Goal: Information Seeking & Learning: Find specific fact

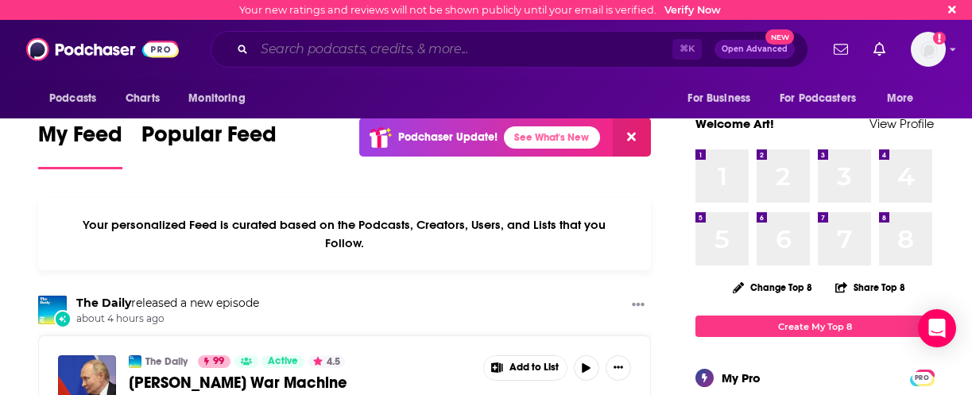
click at [382, 51] on input "Search podcasts, credits, & more..." at bounding box center [463, 49] width 418 height 25
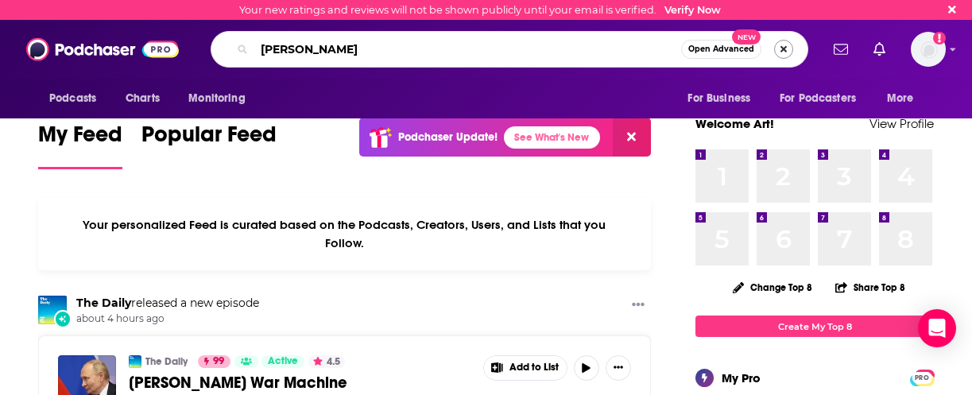
type input "[PERSON_NAME]"
click at [791, 47] on button "Search podcasts, credits, & more..." at bounding box center [783, 49] width 19 height 19
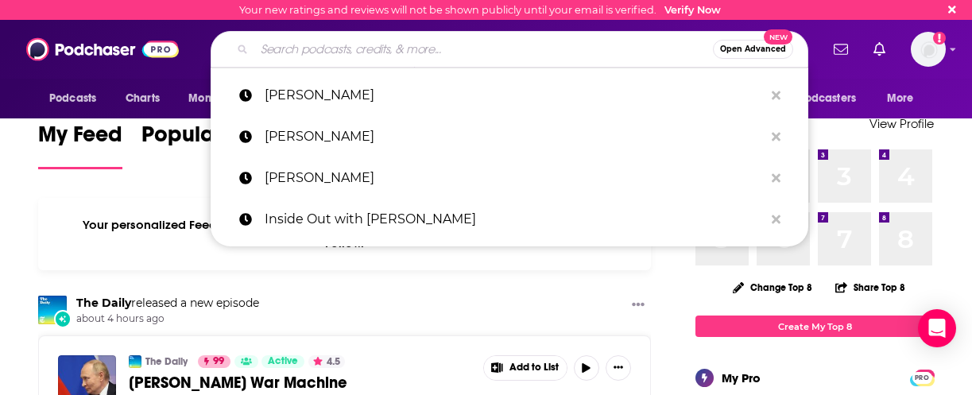
click at [307, 56] on input "Search podcasts, credits, & more..." at bounding box center [483, 49] width 459 height 25
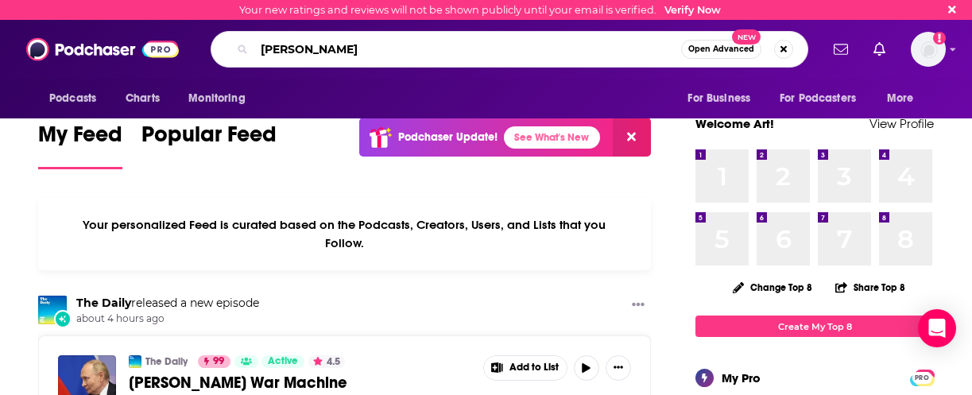
type input "[PERSON_NAME]"
click at [688, 52] on button "Open Advanced New" at bounding box center [721, 49] width 80 height 19
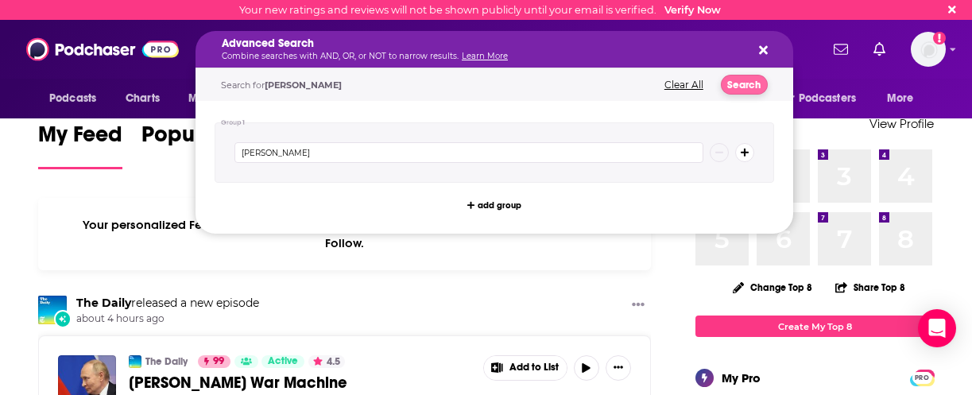
click at [741, 83] on button "Search" at bounding box center [744, 85] width 47 height 20
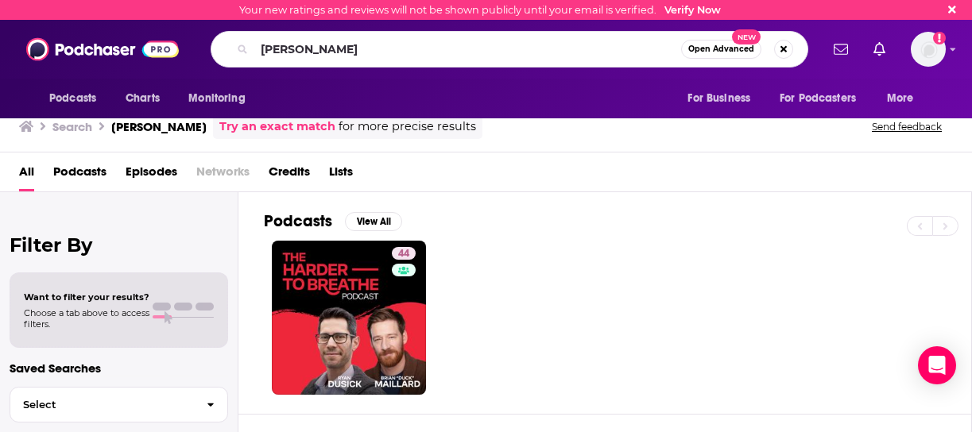
click at [28, 170] on span "All" at bounding box center [26, 175] width 15 height 33
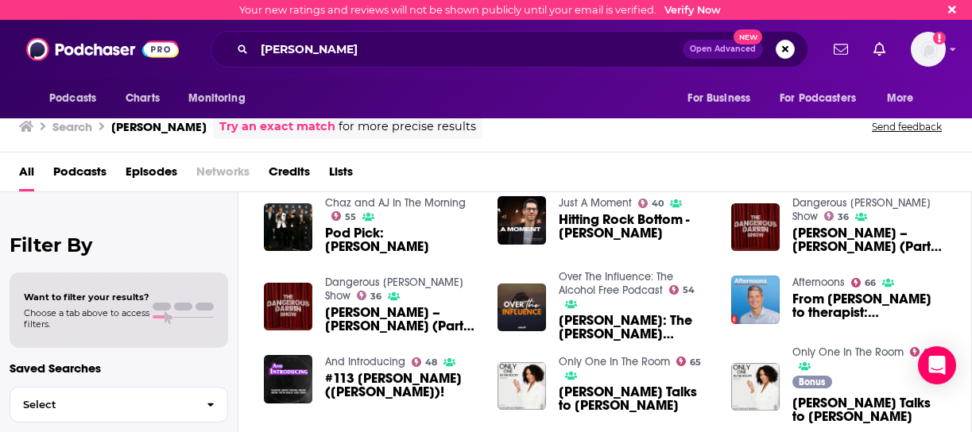
click at [143, 171] on span "Episodes" at bounding box center [152, 175] width 52 height 33
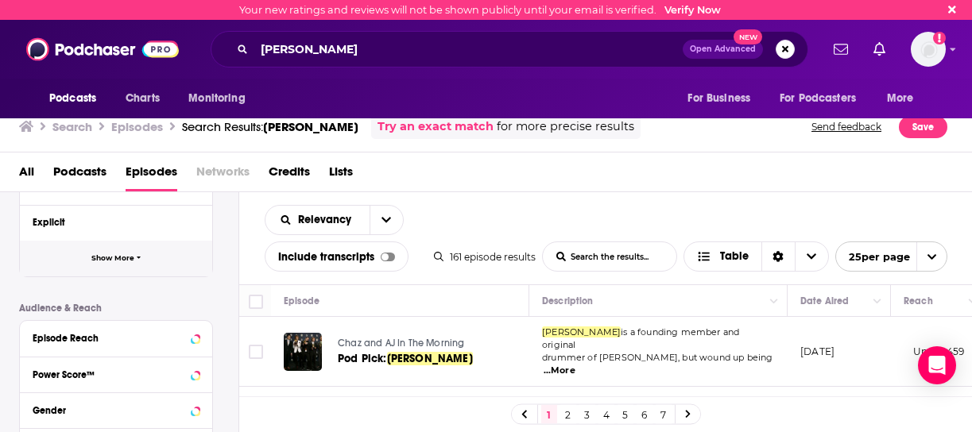
scroll to position [290, 0]
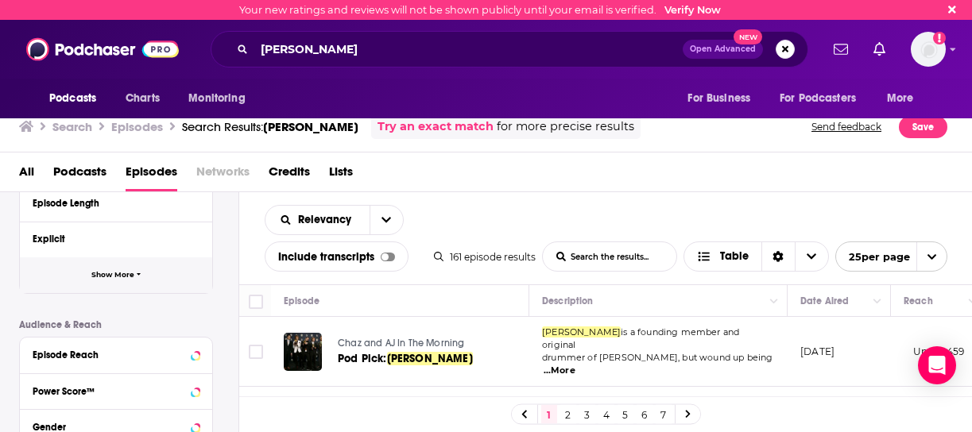
click at [109, 276] on span "Show More" at bounding box center [112, 275] width 43 height 9
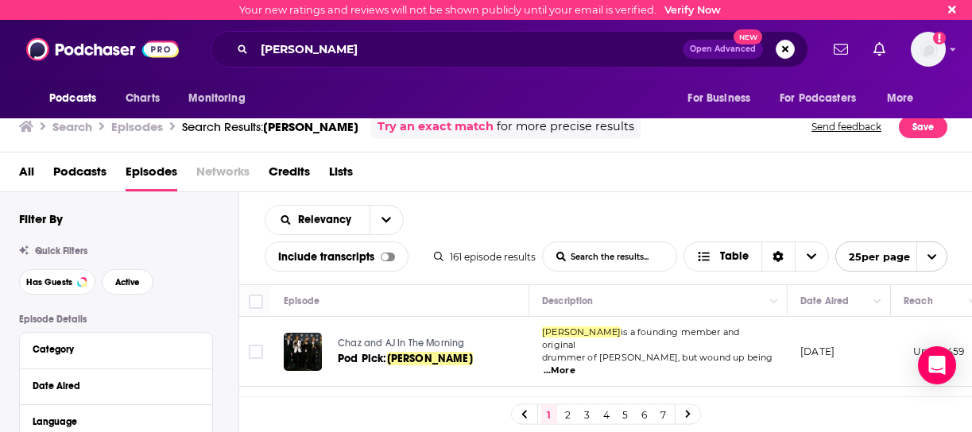
scroll to position [0, 0]
click at [91, 165] on span "Podcasts" at bounding box center [79, 175] width 53 height 33
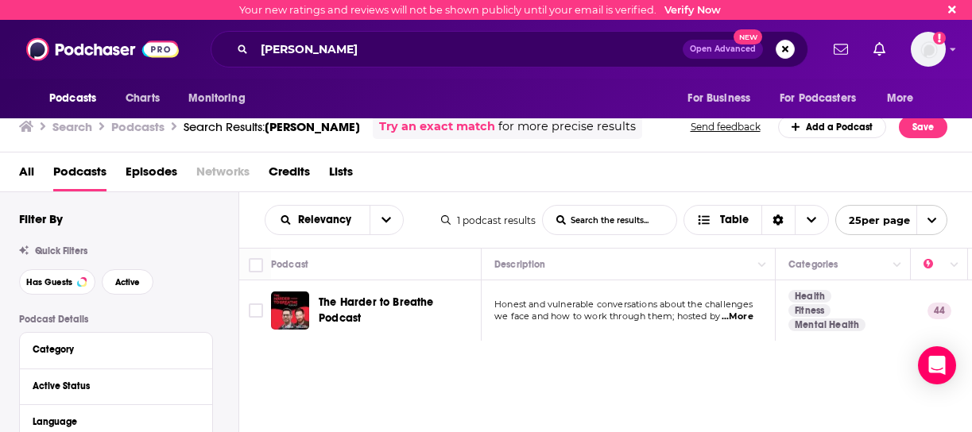
click at [29, 165] on span "All" at bounding box center [26, 175] width 15 height 33
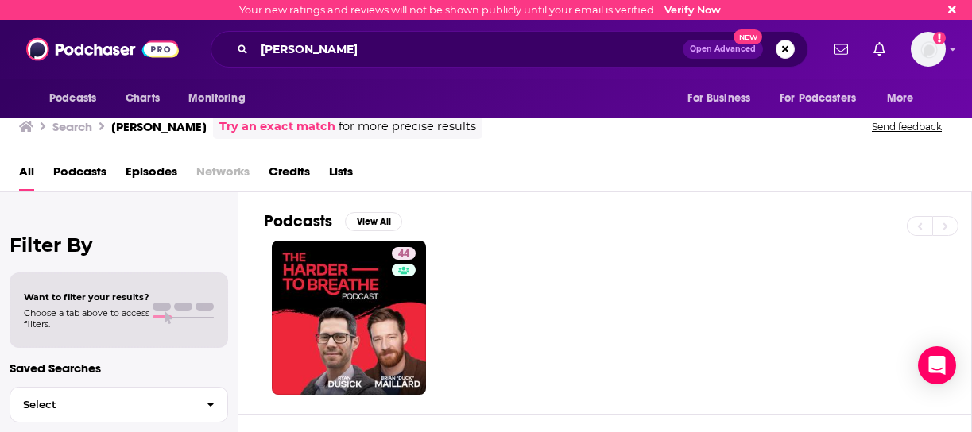
click at [297, 172] on span "Credits" at bounding box center [289, 175] width 41 height 33
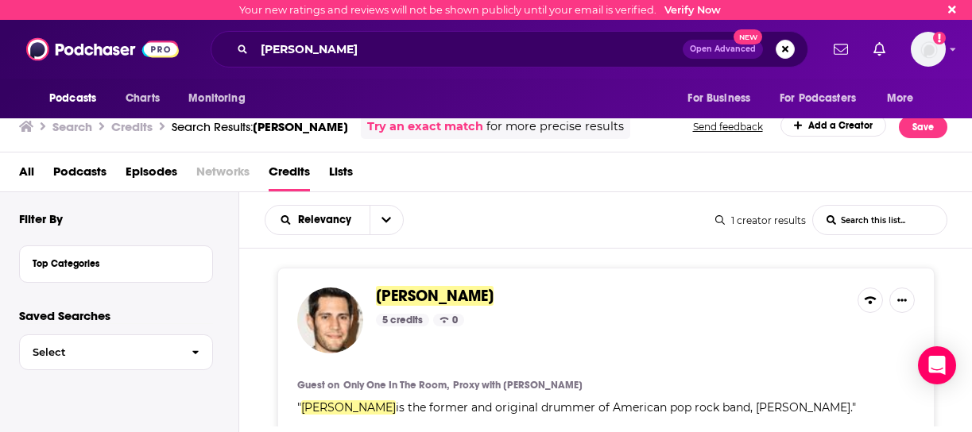
click at [79, 174] on span "Podcasts" at bounding box center [79, 175] width 53 height 33
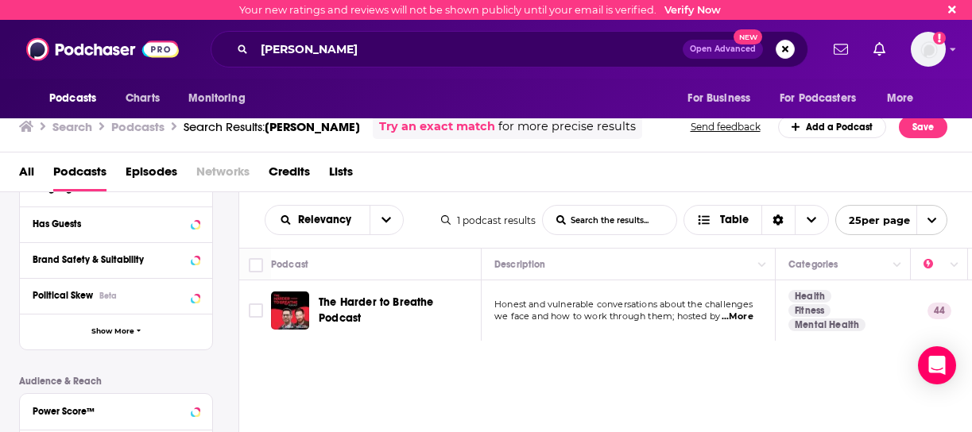
scroll to position [232, 0]
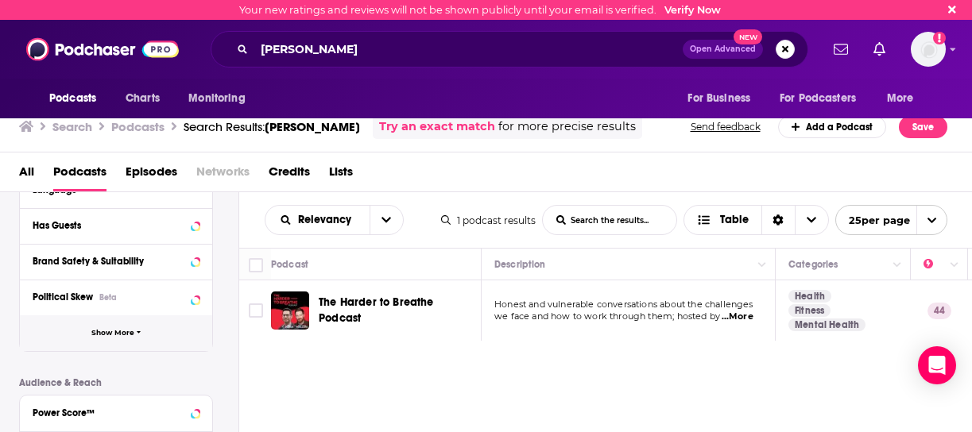
click at [110, 326] on button "Show More" at bounding box center [116, 334] width 192 height 36
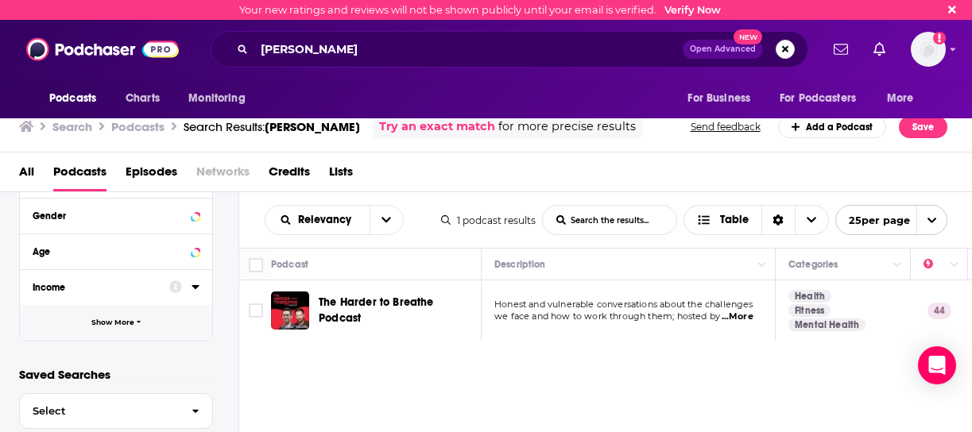
scroll to position [872, 0]
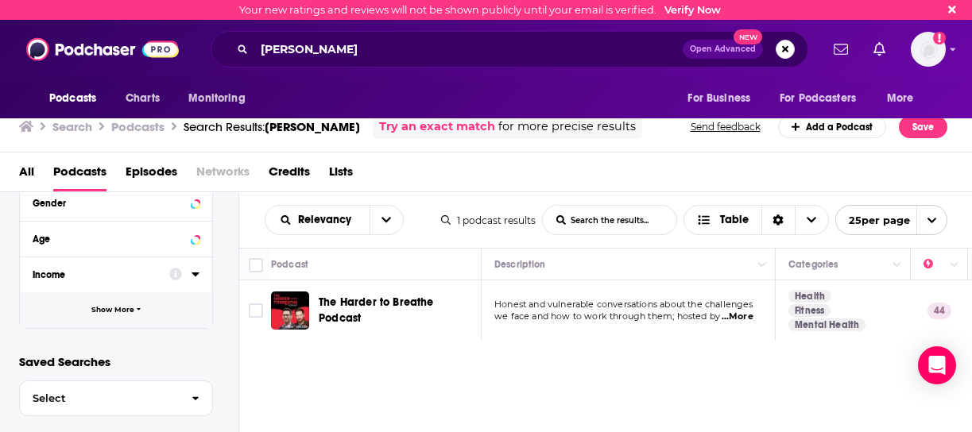
click at [118, 315] on button "Show More" at bounding box center [116, 311] width 192 height 36
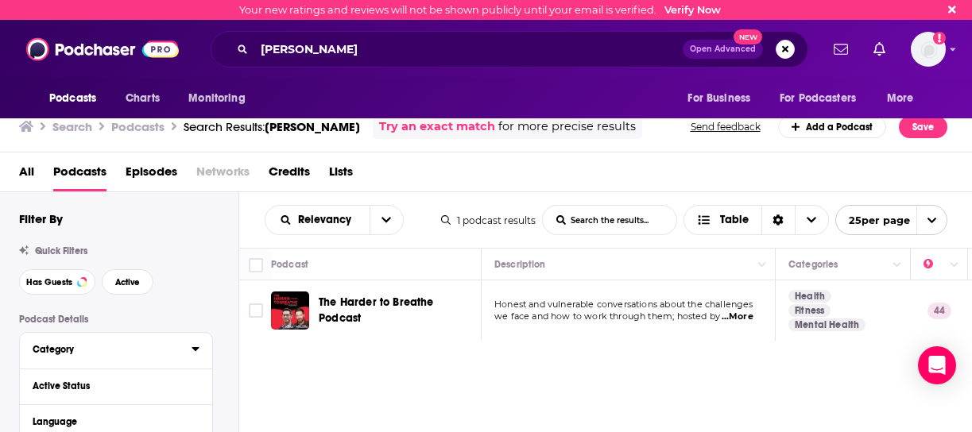
scroll to position [0, 0]
click at [21, 170] on span "All" at bounding box center [26, 175] width 15 height 33
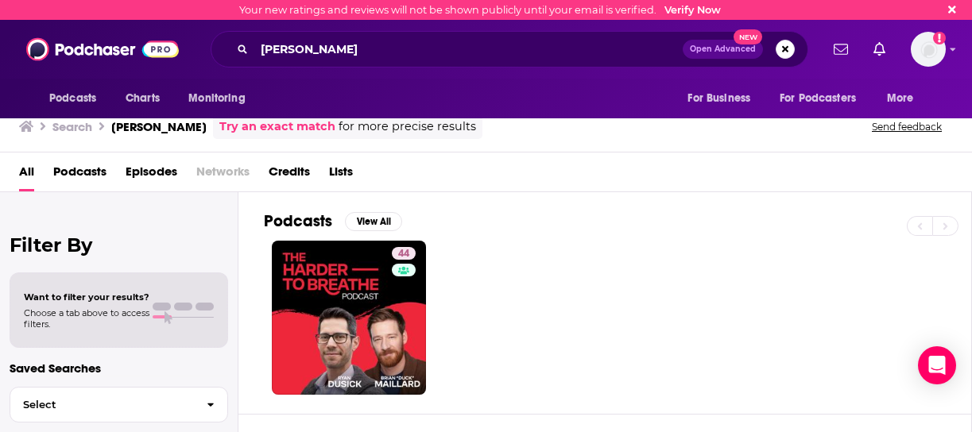
click at [297, 174] on span "Credits" at bounding box center [289, 175] width 41 height 33
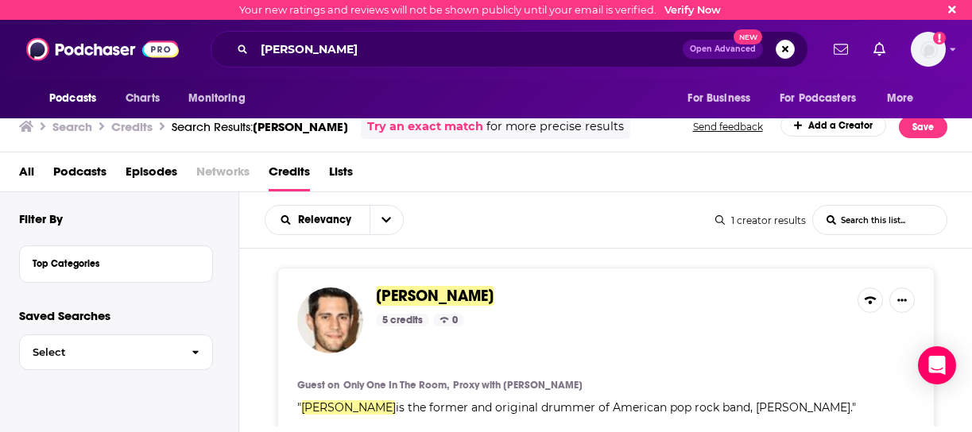
scroll to position [6, 0]
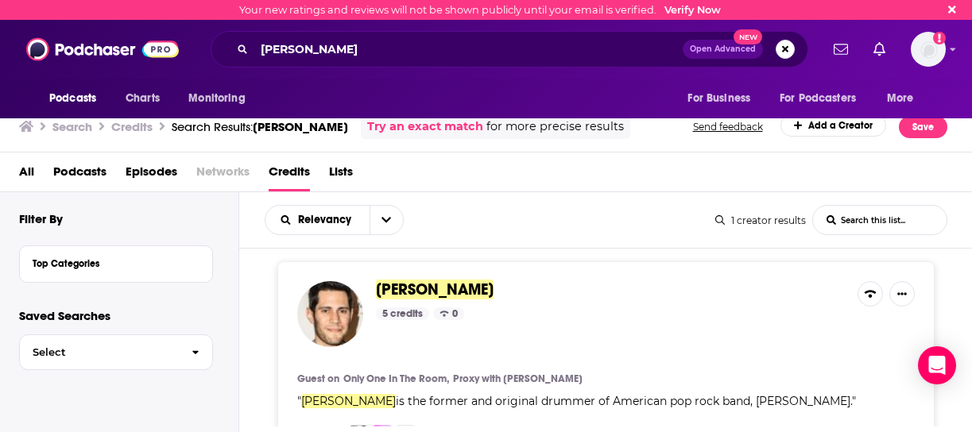
click at [870, 223] on Dusick-list-search-input "List Search Input" at bounding box center [880, 220] width 134 height 29
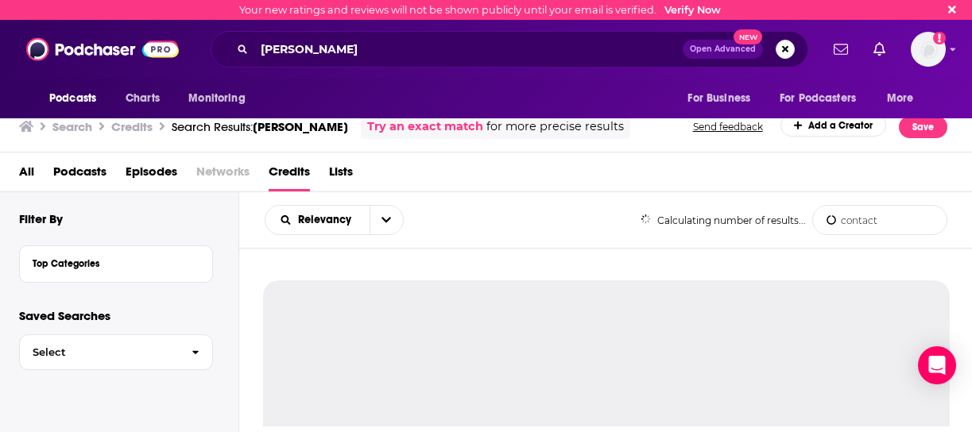
click at [833, 229] on Dusick-list-search-input "contact" at bounding box center [880, 220] width 134 height 29
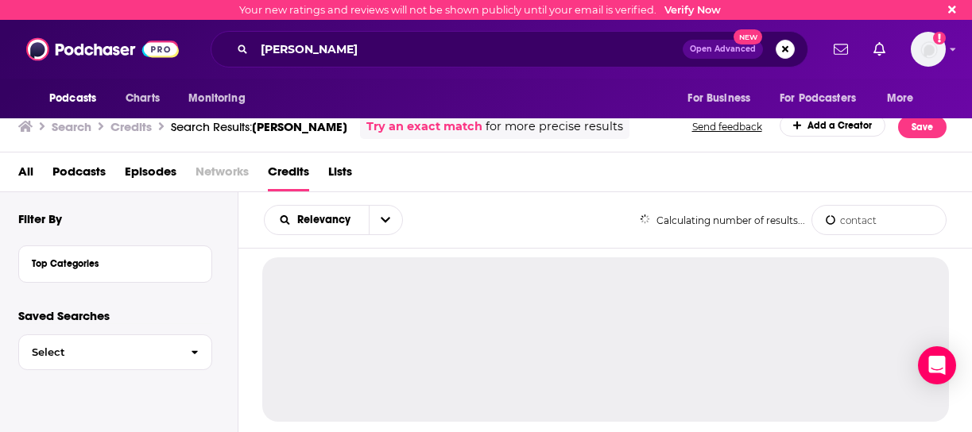
scroll to position [0, 1]
type Dusick-list-search-input "contact"
click at [322, 126] on span "[PERSON_NAME]" at bounding box center [299, 126] width 95 height 15
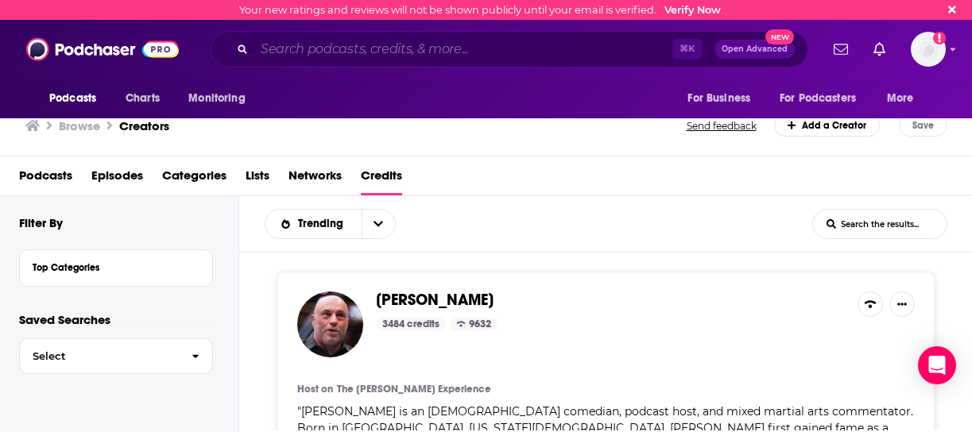
click at [292, 50] on input "Search podcasts, credits, & more..." at bounding box center [463, 49] width 418 height 25
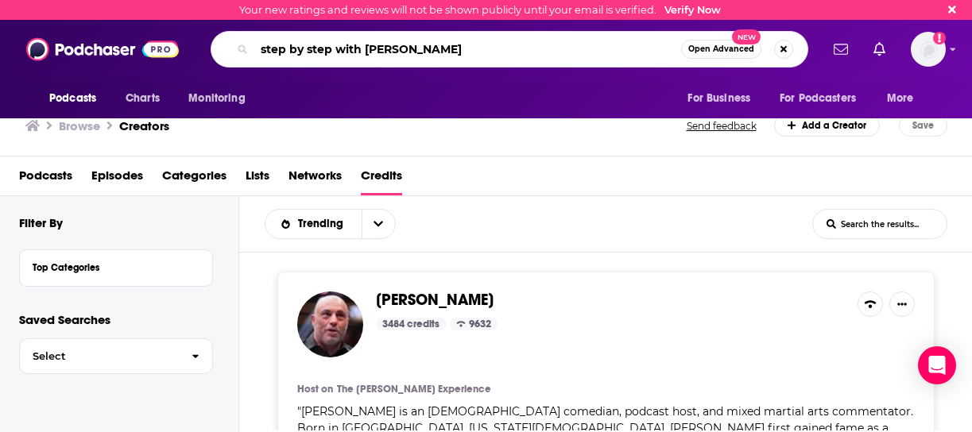
type input "step by step with [PERSON_NAME]"
click at [752, 49] on span "Open Advanced" at bounding box center [721, 49] width 66 height 8
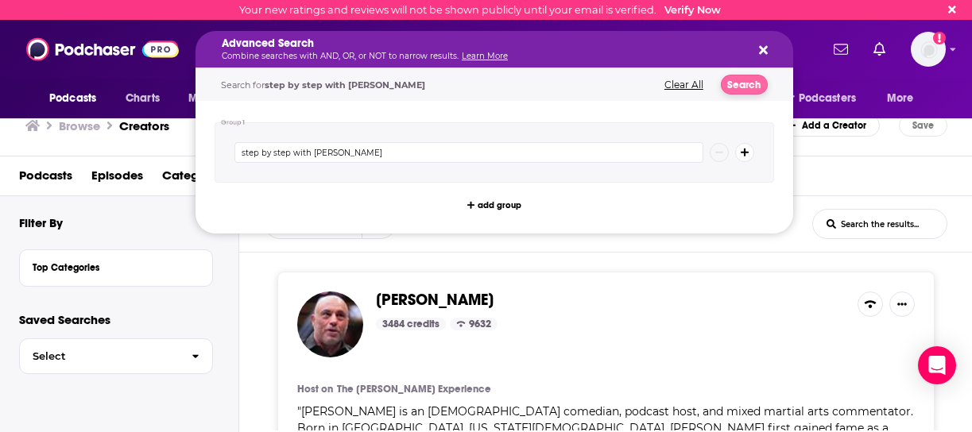
click at [735, 79] on button "Search" at bounding box center [744, 85] width 47 height 20
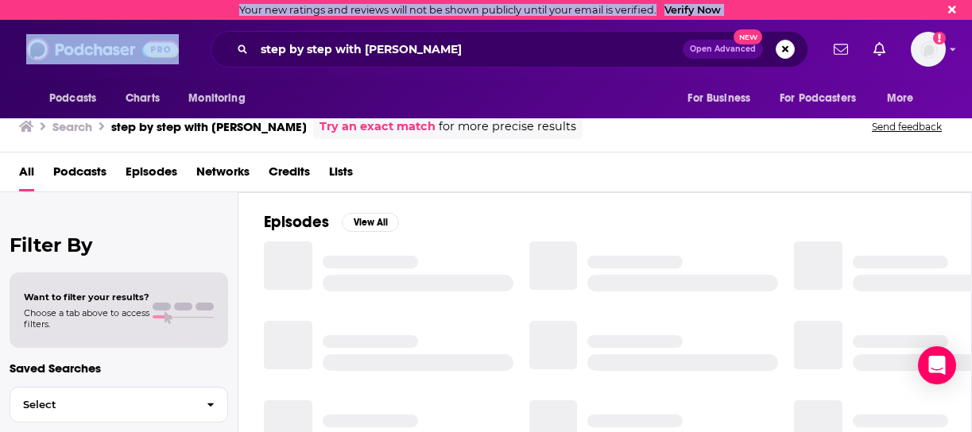
drag, startPoint x: 386, startPoint y: 35, endPoint x: 210, endPoint y: -60, distance: 200.2
click at [210, 0] on html "Your new ratings and reviews will not be shown publicly until your email is ver…" at bounding box center [486, 216] width 972 height 432
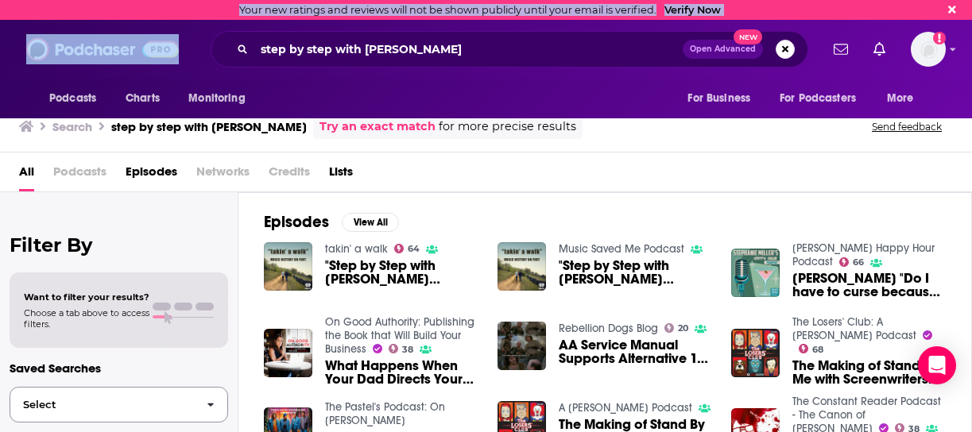
click at [204, 394] on span "button" at bounding box center [210, 405] width 33 height 34
click at [847, 282] on span "[PERSON_NAME] "Do I have to curse because I'm on the Happy Hour?"" at bounding box center [869, 285] width 153 height 27
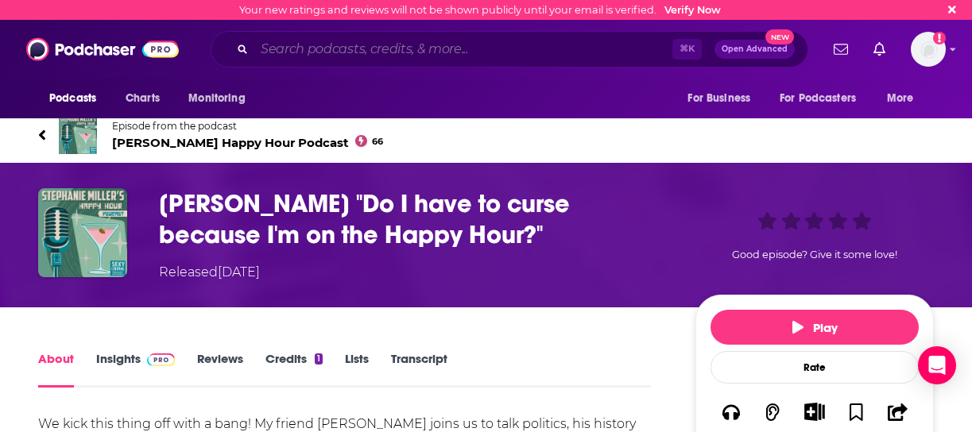
click at [467, 54] on input "Search podcasts, credits, & more..." at bounding box center [463, 49] width 418 height 25
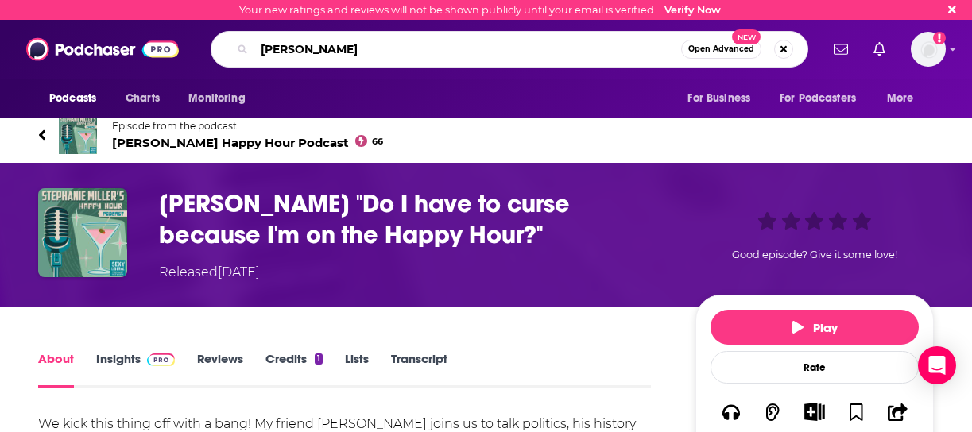
type input "[PERSON_NAME]"
click at [758, 53] on button "Open Advanced New" at bounding box center [721, 49] width 80 height 19
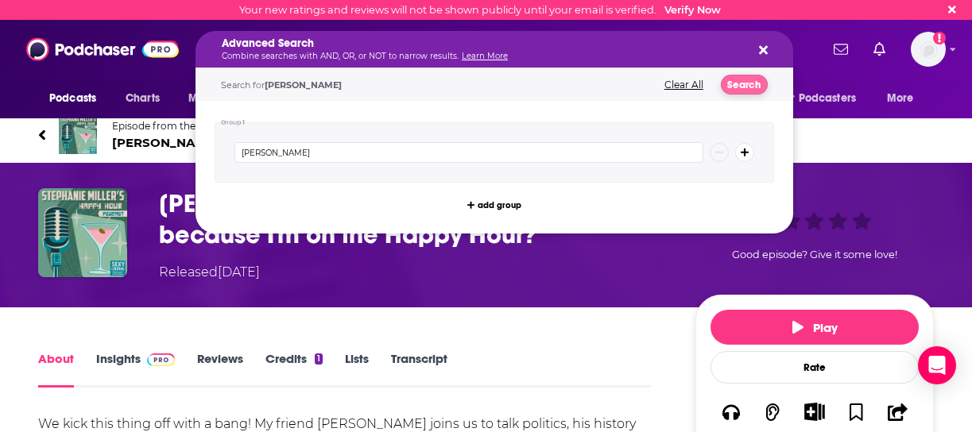
click at [743, 79] on button "Search" at bounding box center [744, 85] width 47 height 20
